Goal: Find specific page/section: Find specific page/section

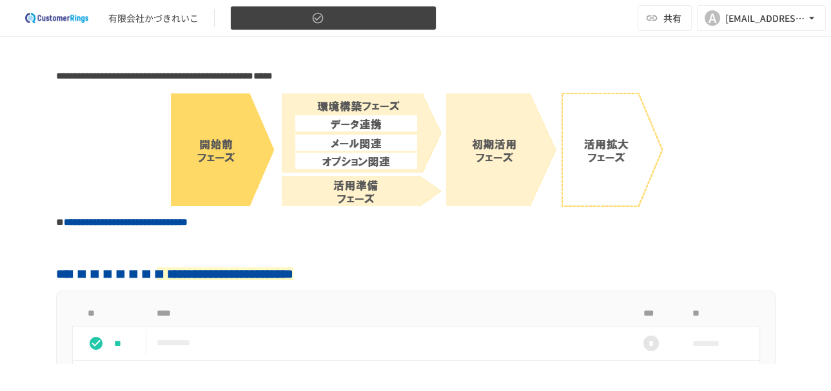
click at [425, 17] on icon "button" at bounding box center [421, 18] width 13 height 13
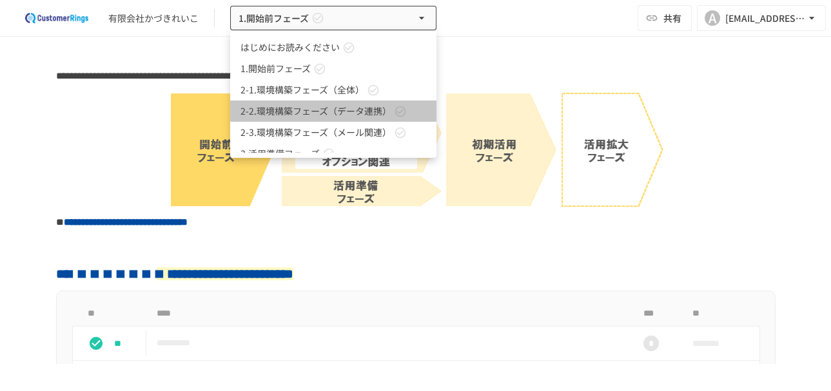
click at [420, 115] on link "2-2.環境構築フェーズ（データ連携）" at bounding box center [333, 111] width 206 height 21
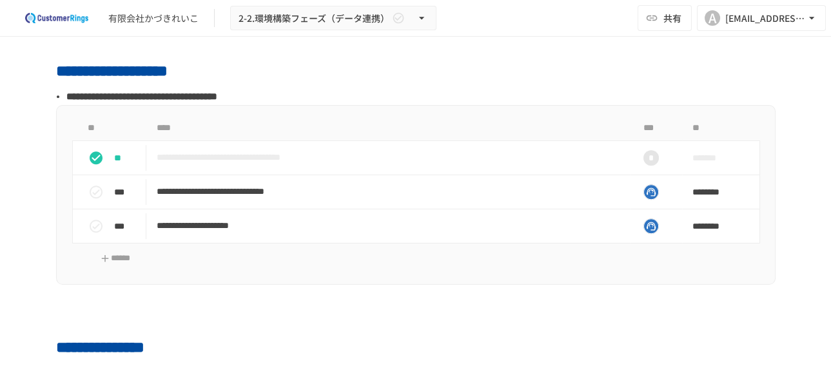
scroll to position [1290, 0]
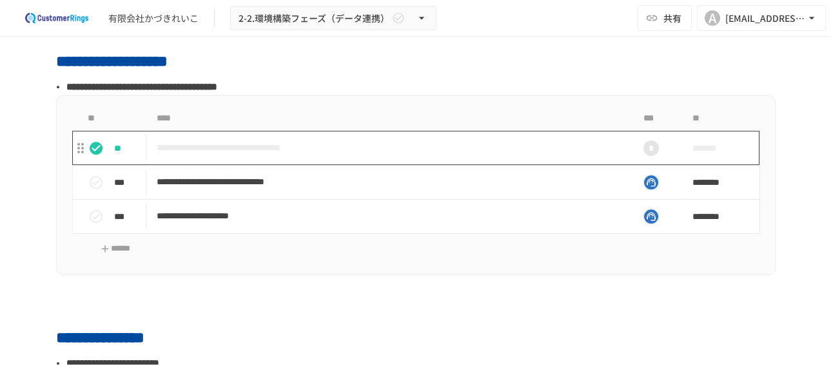
click at [420, 157] on td "**********" at bounding box center [388, 148] width 484 height 34
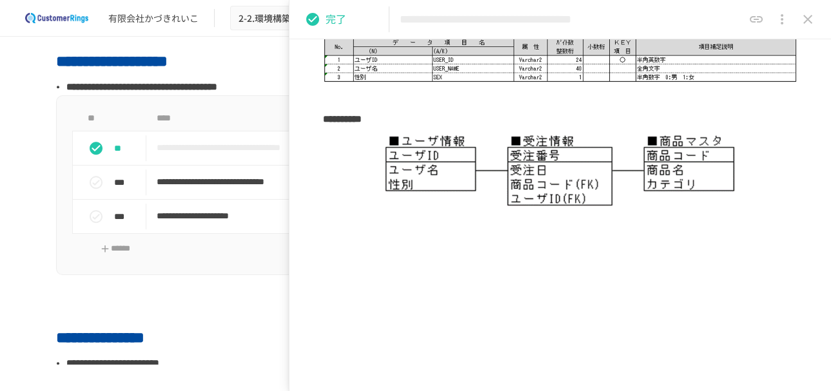
scroll to position [615, 0]
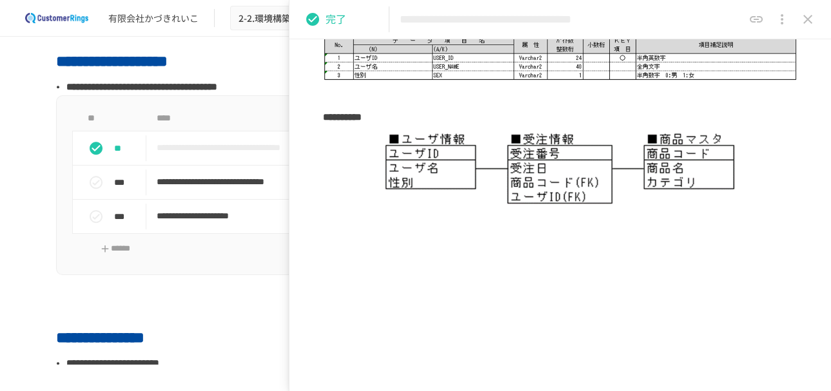
click at [269, 106] on th "****" at bounding box center [388, 118] width 484 height 25
click at [804, 17] on icon "close drawer" at bounding box center [807, 19] width 15 height 15
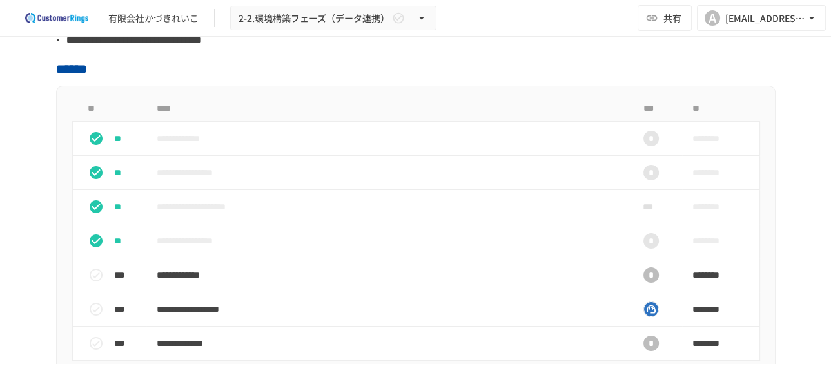
scroll to position [628, 0]
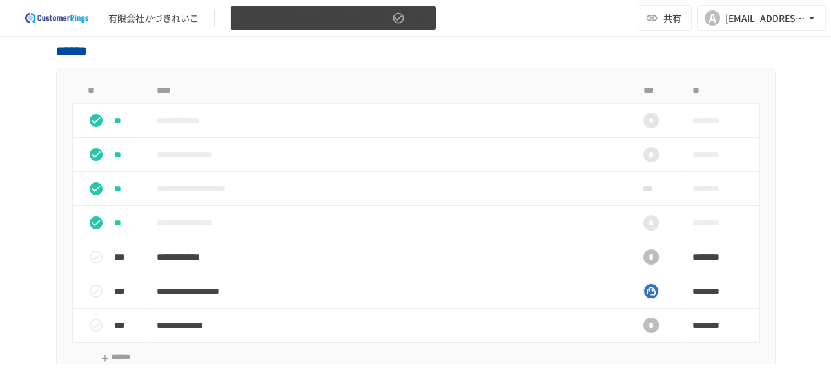
click at [412, 15] on button "2-2.環境構築フェーズ（データ連携）" at bounding box center [333, 18] width 206 height 25
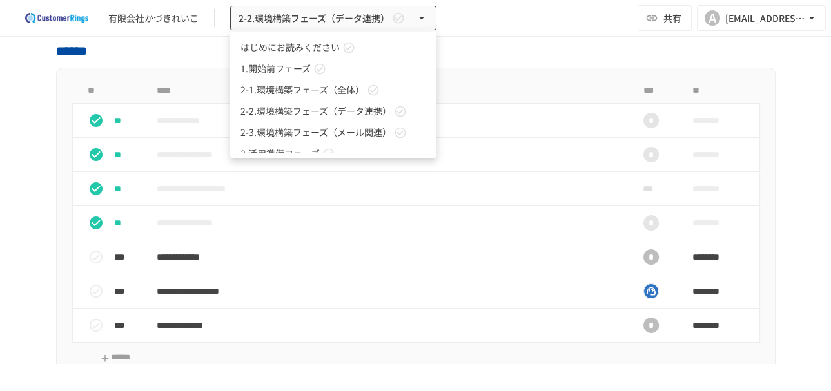
click at [644, 228] on div at bounding box center [415, 195] width 831 height 391
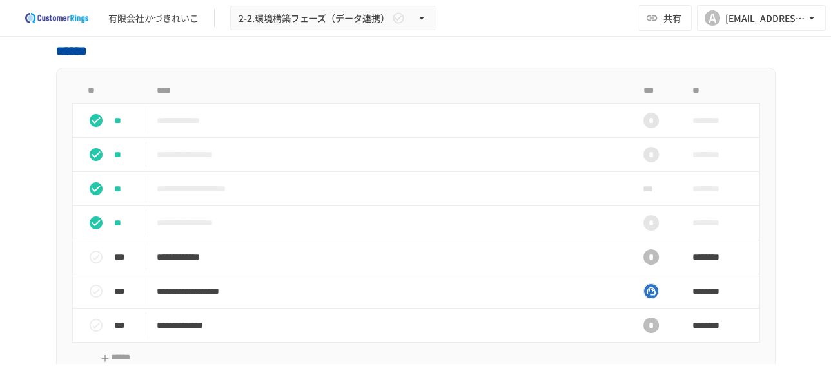
click at [644, 228] on div "*" at bounding box center [650, 222] width 15 height 15
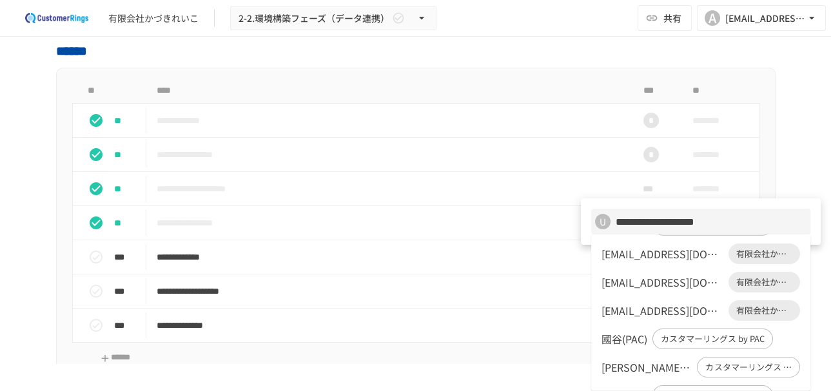
scroll to position [0, 0]
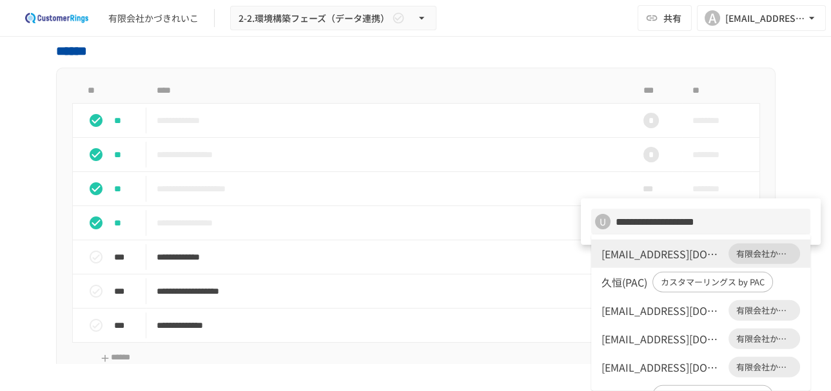
click at [489, 254] on div at bounding box center [415, 195] width 831 height 391
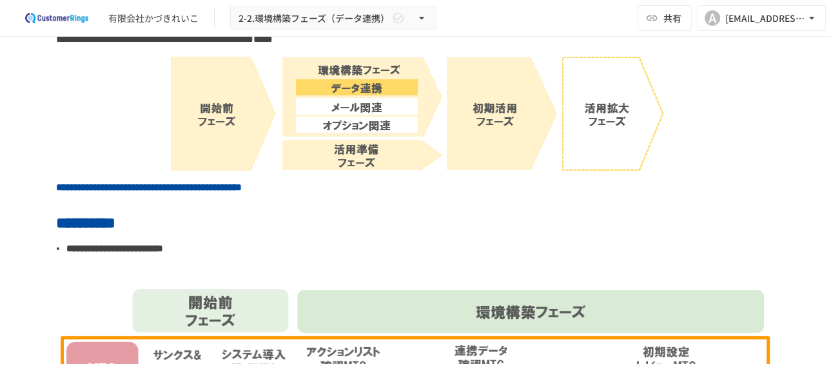
scroll to position [26, 0]
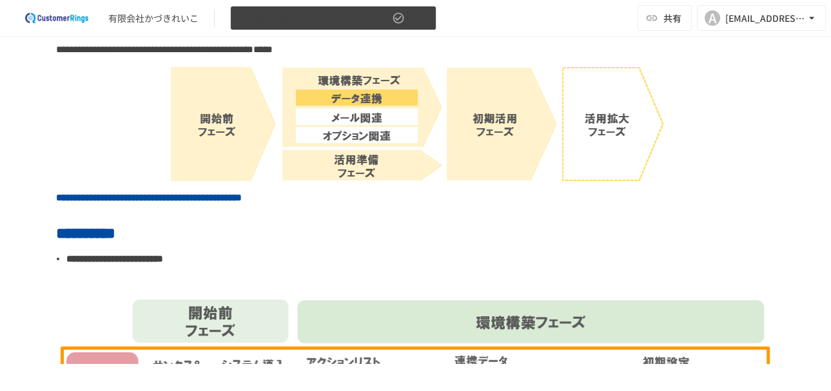
click at [387, 13] on span "2-2.環境構築フェーズ（データ連携）" at bounding box center [313, 18] width 151 height 16
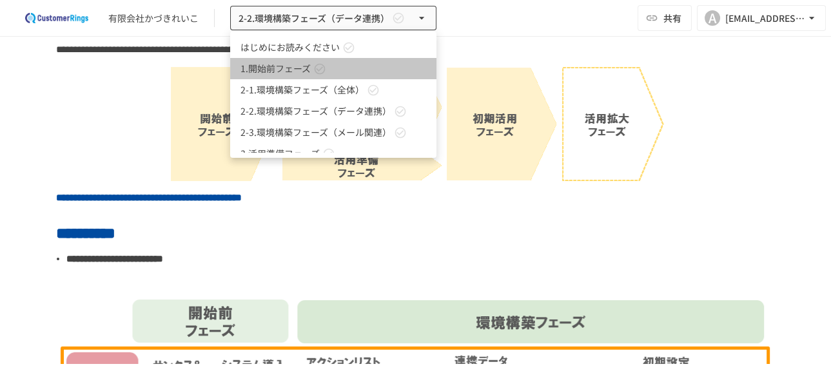
click at [368, 59] on link "1.開始前フェーズ" at bounding box center [333, 68] width 206 height 21
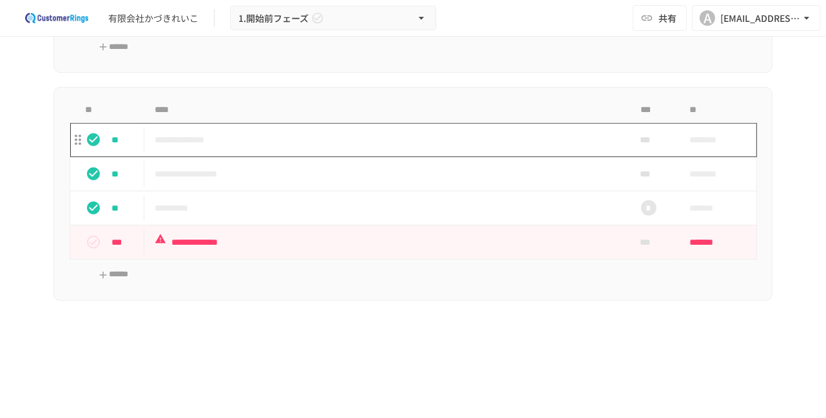
scroll to position [361, 0]
